Goal: Information Seeking & Learning: Learn about a topic

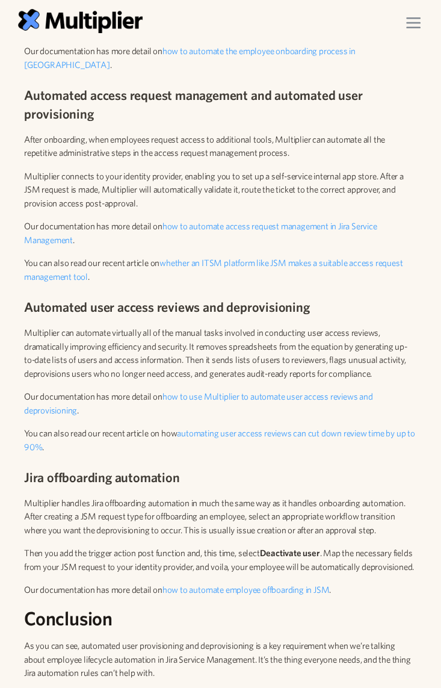
scroll to position [2283, 0]
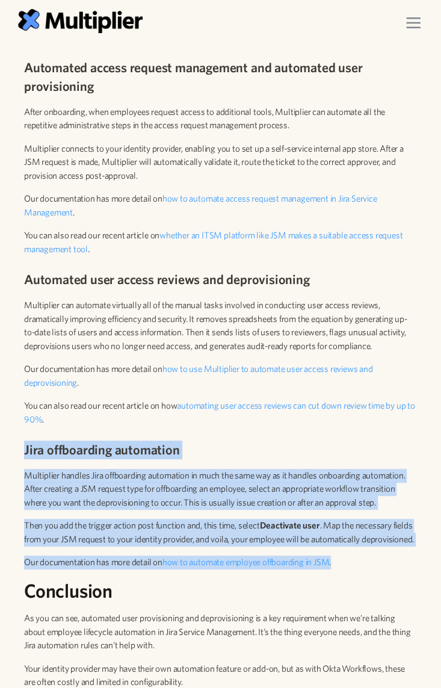
drag, startPoint x: 21, startPoint y: 446, endPoint x: 443, endPoint y: 569, distance: 439.1
drag, startPoint x: 366, startPoint y: 574, endPoint x: 14, endPoint y: 453, distance: 371.3
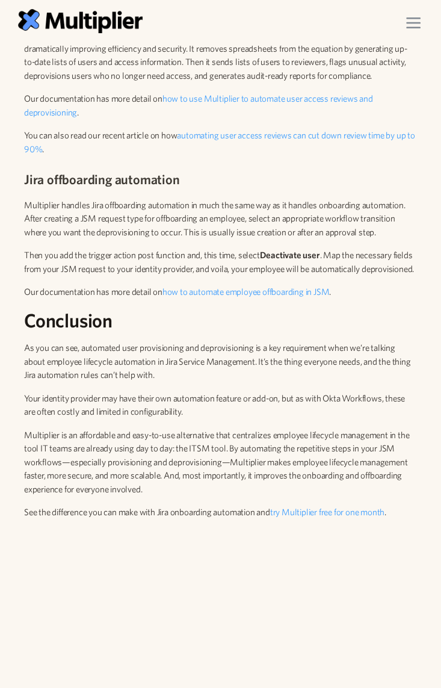
scroll to position [2685, 0]
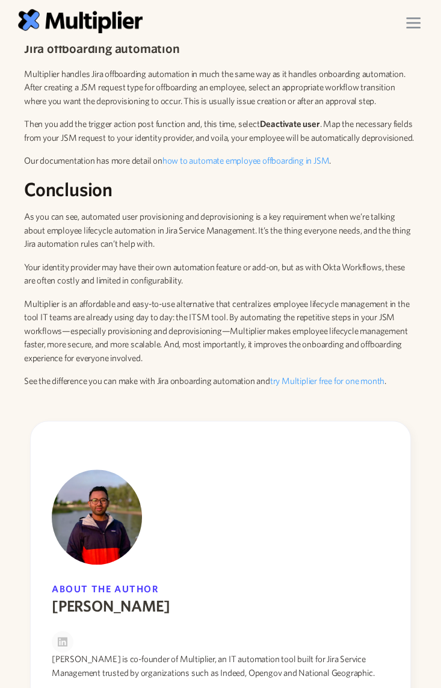
click at [403, 388] on p "See the difference you can make with Jira onboarding automation and try Multipl…" at bounding box center [220, 382] width 393 height 14
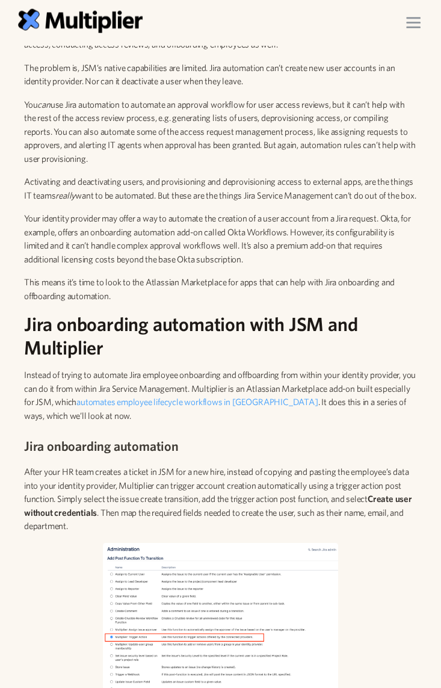
scroll to position [1414, 0]
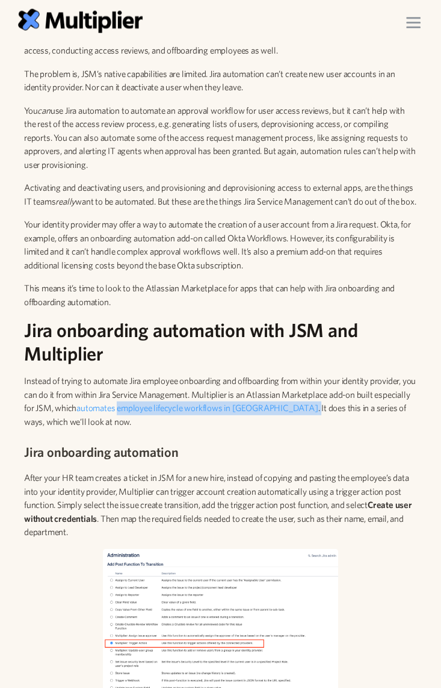
drag, startPoint x: 291, startPoint y: 424, endPoint x: 158, endPoint y: 428, distance: 132.5
click at [158, 428] on p "Instead of trying to automate Jira employee onboarding and offboarding from wit…" at bounding box center [220, 402] width 393 height 54
copy p "employee lifecycle workflows in Jira ."
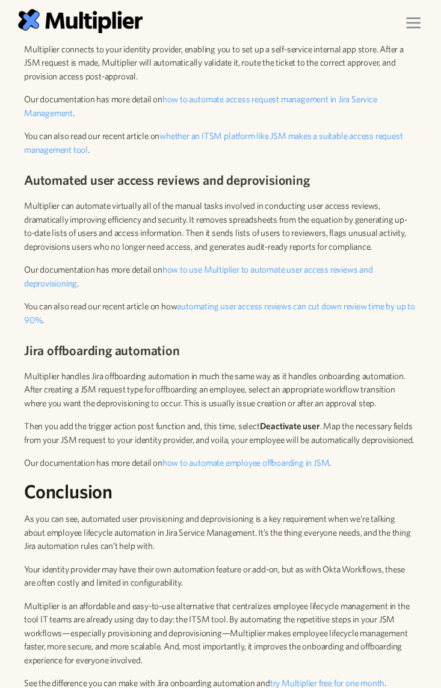
click at [279, 352] on h3 "Jira offboarding automation" at bounding box center [220, 350] width 393 height 19
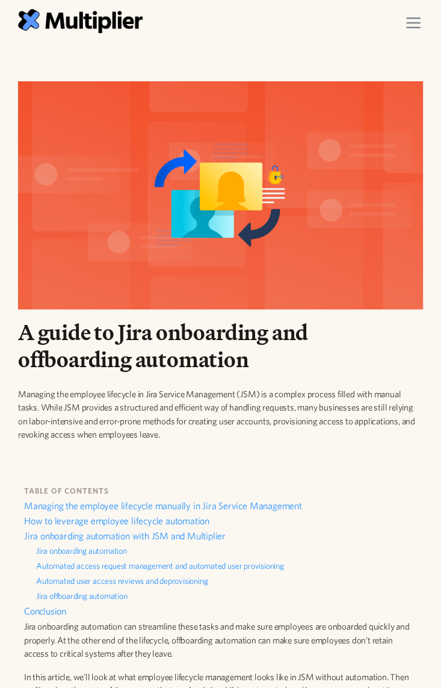
click at [421, 20] on div "menu" at bounding box center [414, 23] width 34 height 34
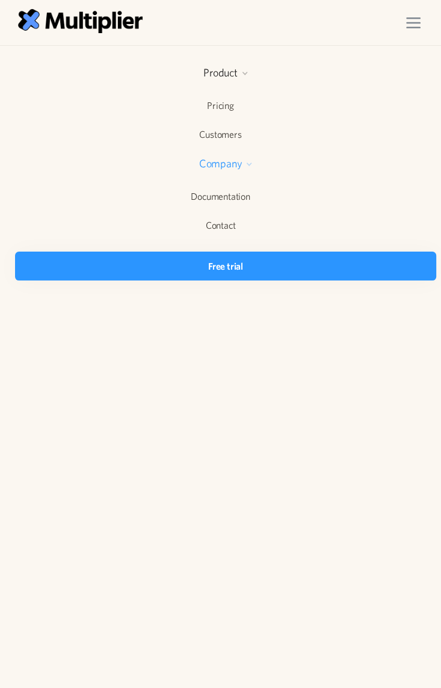
click at [252, 167] on div at bounding box center [249, 164] width 7 height 7
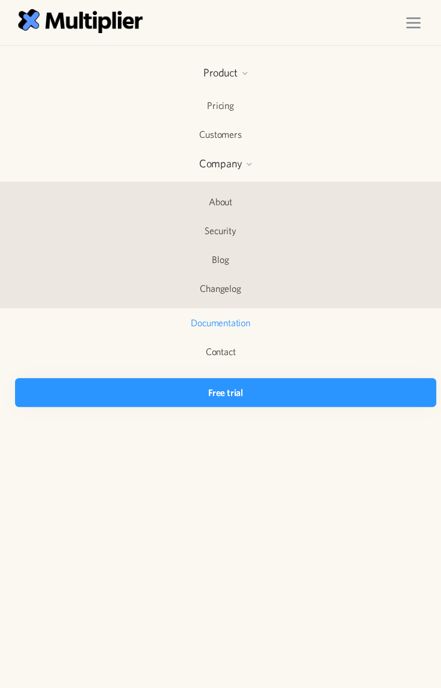
click at [231, 326] on link "Documentation" at bounding box center [220, 322] width 411 height 29
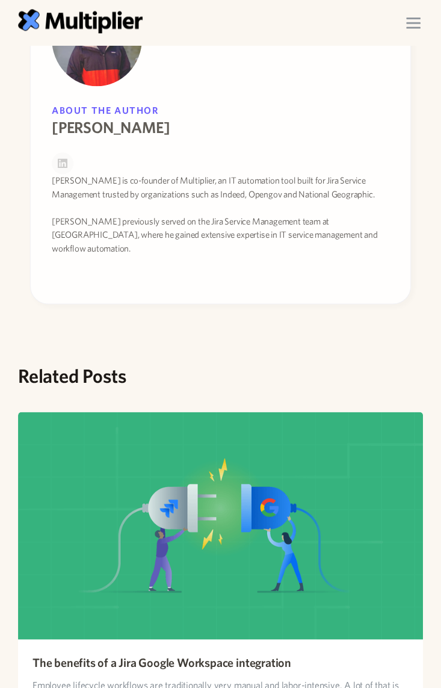
scroll to position [2986, 0]
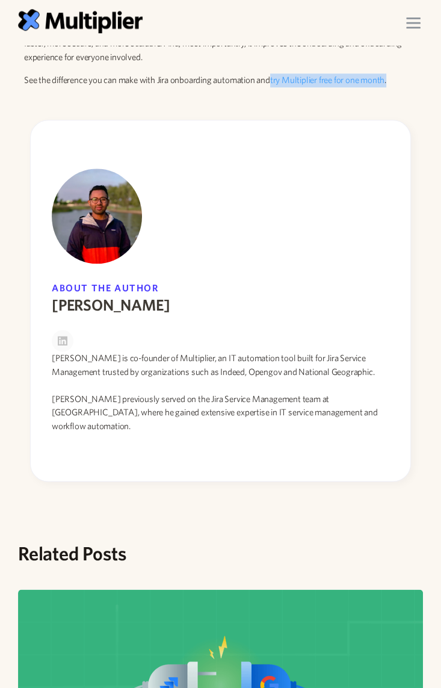
drag, startPoint x: 414, startPoint y: 89, endPoint x: 276, endPoint y: 98, distance: 138.8
click at [276, 87] on p "See the difference you can make with Jira onboarding automation and try Multipl…" at bounding box center [220, 80] width 393 height 14
copy p "try Multiplier free for one month ."
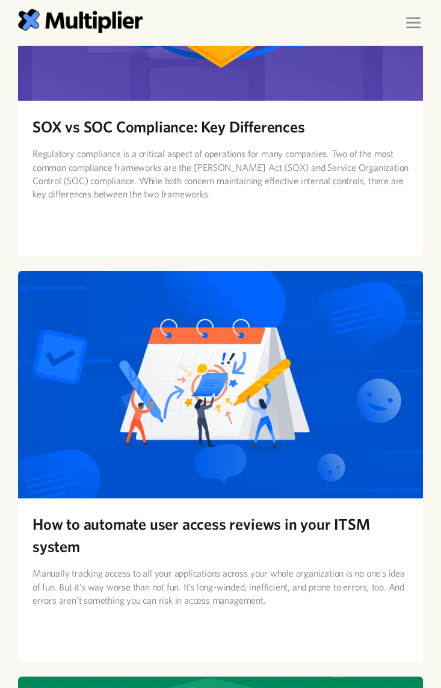
scroll to position [2007, 0]
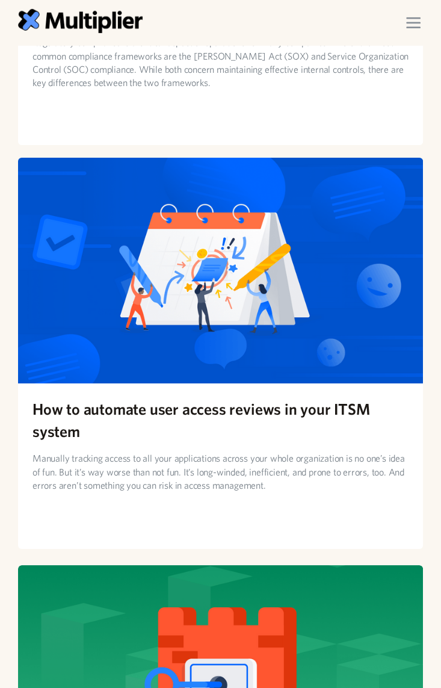
drag, startPoint x: 289, startPoint y: 347, endPoint x: 285, endPoint y: 417, distance: 70.6
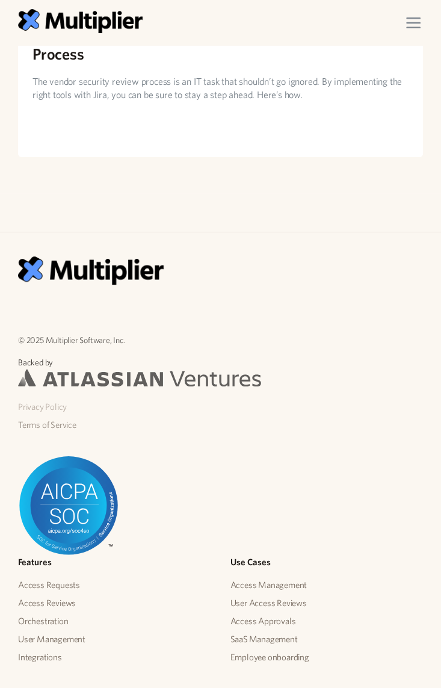
scroll to position [4750, 0]
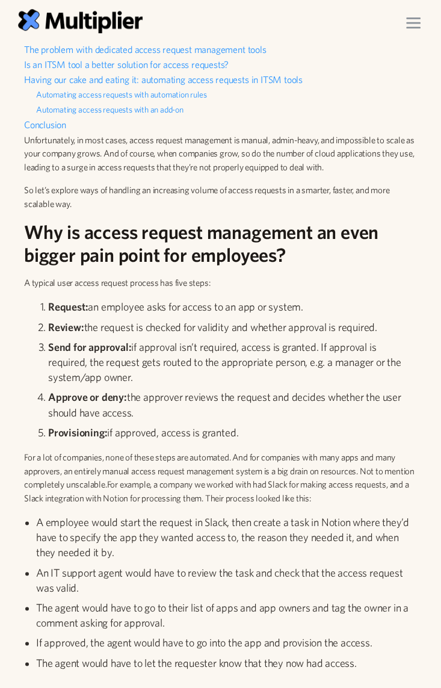
scroll to position [468, 0]
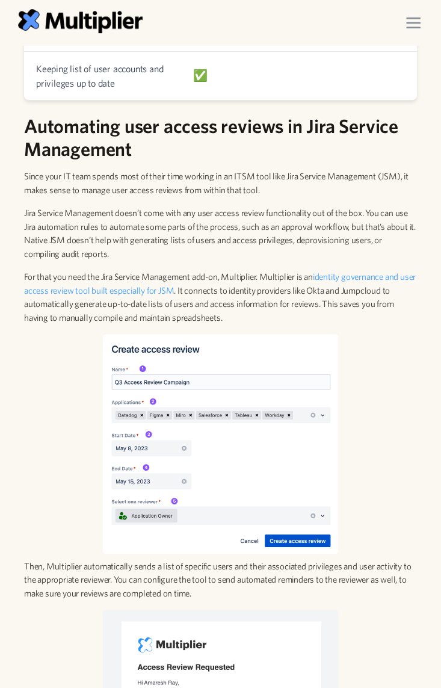
scroll to position [2877, 0]
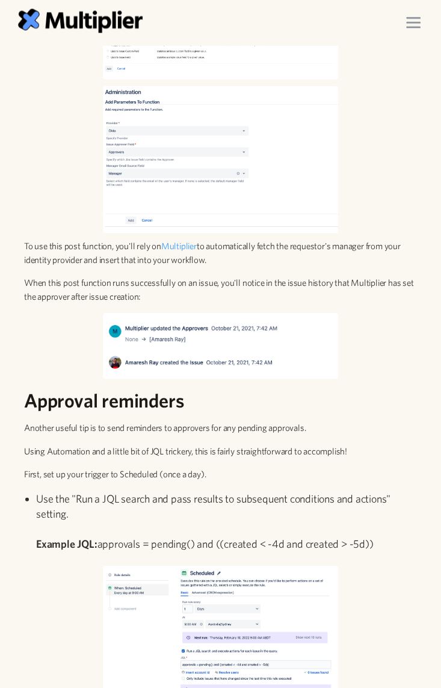
scroll to position [1337, 0]
